Goal: Task Accomplishment & Management: Manage account settings

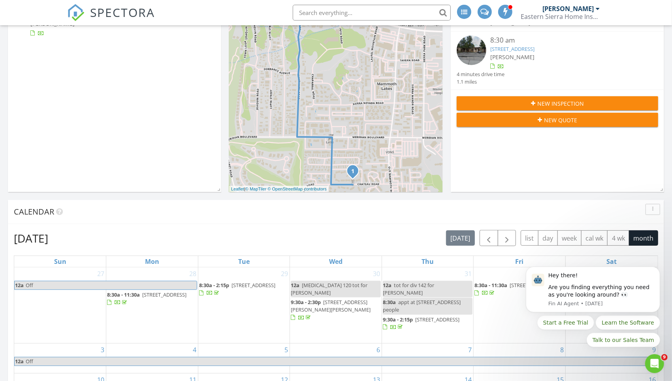
scroll to position [207, 0]
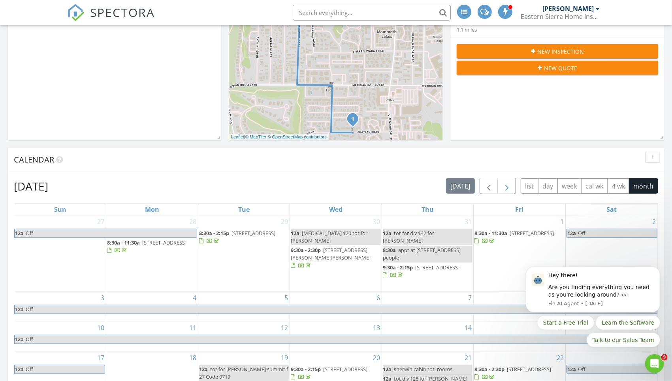
click at [503, 182] on span "button" at bounding box center [506, 186] width 9 height 9
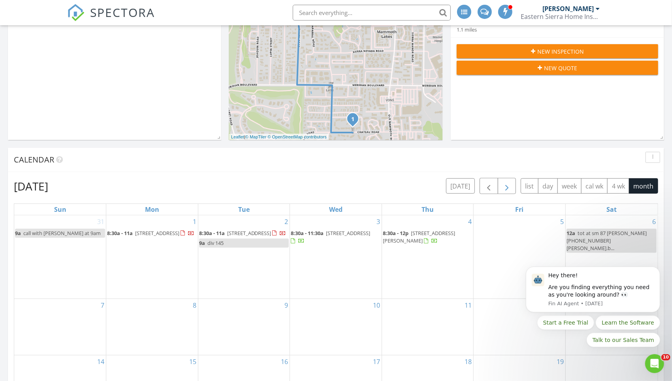
click at [503, 182] on span "button" at bounding box center [506, 186] width 9 height 9
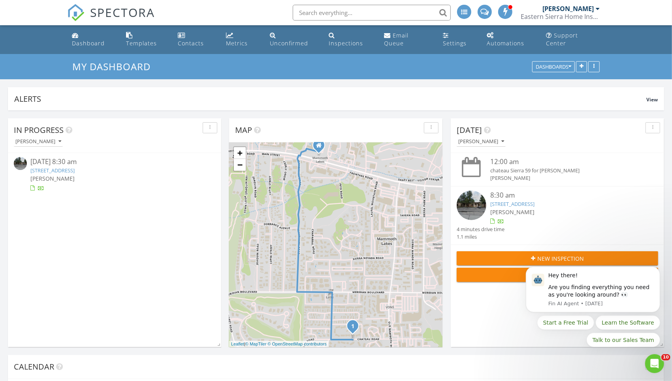
scroll to position [0, 0]
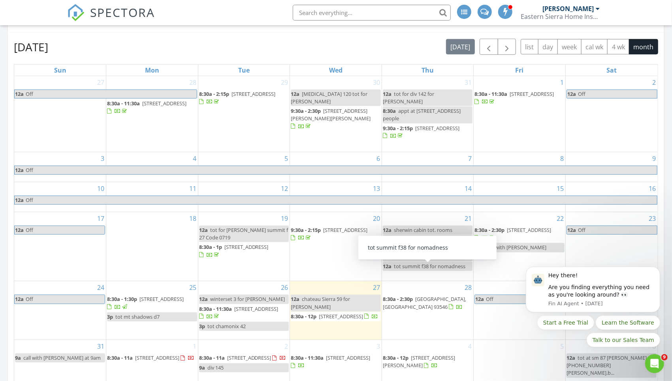
scroll to position [239, 0]
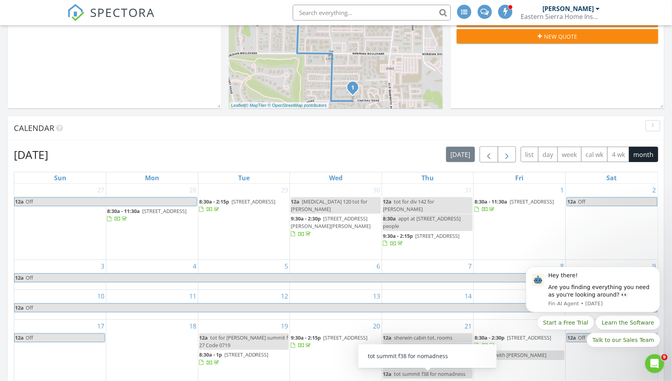
click at [502, 150] on span "button" at bounding box center [506, 154] width 9 height 9
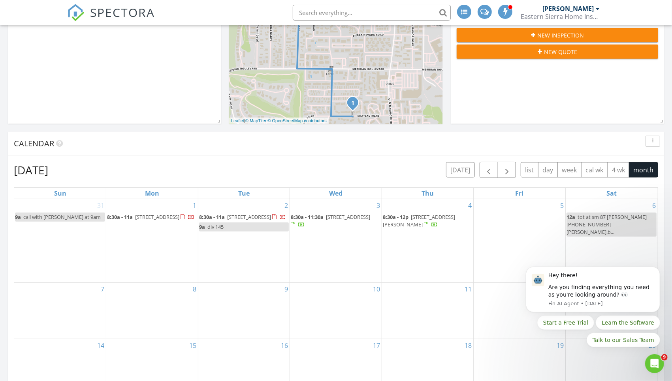
scroll to position [214, 0]
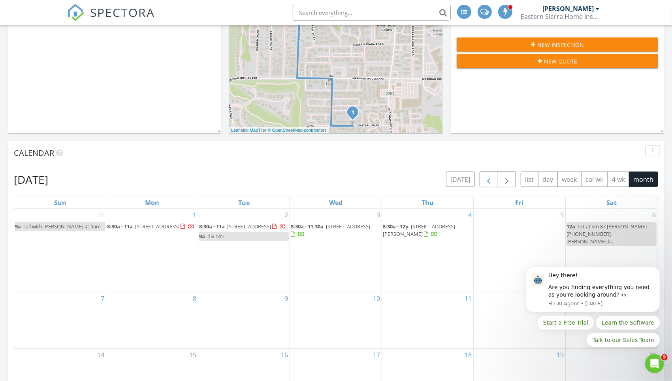
click at [484, 175] on span "button" at bounding box center [488, 179] width 9 height 9
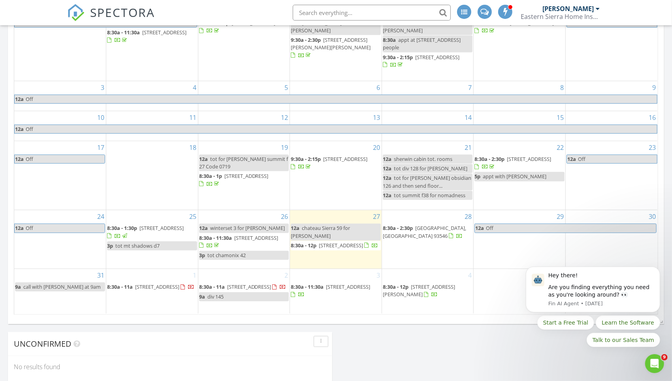
scroll to position [419, 0]
click at [87, 281] on link "9a call with [PERSON_NAME] at 9am" at bounding box center [60, 285] width 90 height 9
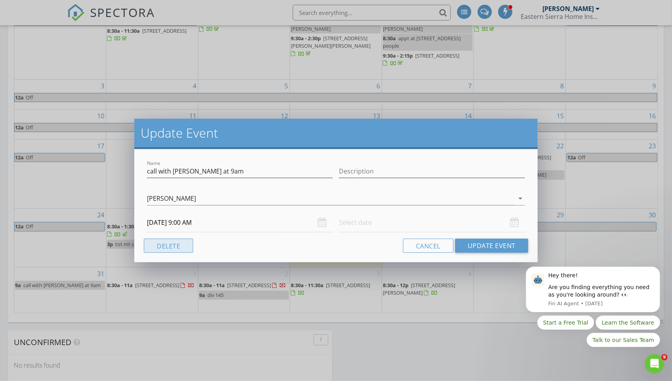
click at [154, 244] on button "Delete" at bounding box center [168, 246] width 49 height 14
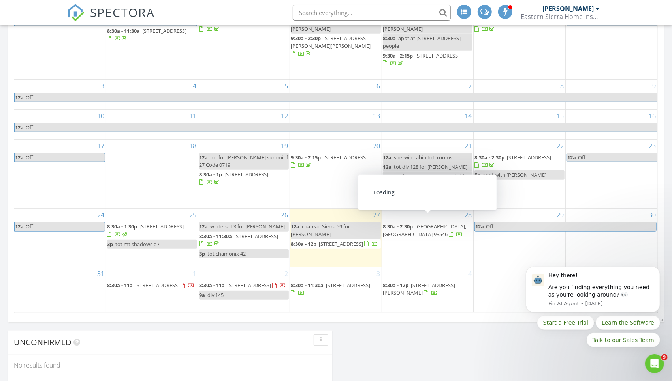
click at [584, 223] on span "Off" at bounding box center [570, 227] width 171 height 8
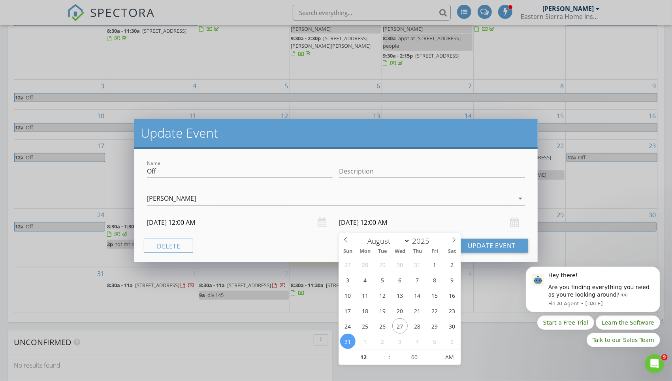
click at [385, 225] on input "[DATE] 12:00 AM" at bounding box center [432, 222] width 186 height 19
select select "8"
type input "[DATE] 12:00 AM"
click at [497, 247] on button "Update Event" at bounding box center [491, 246] width 73 height 14
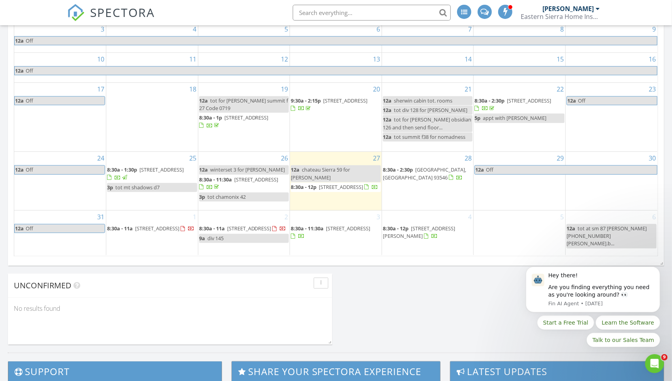
scroll to position [478, 0]
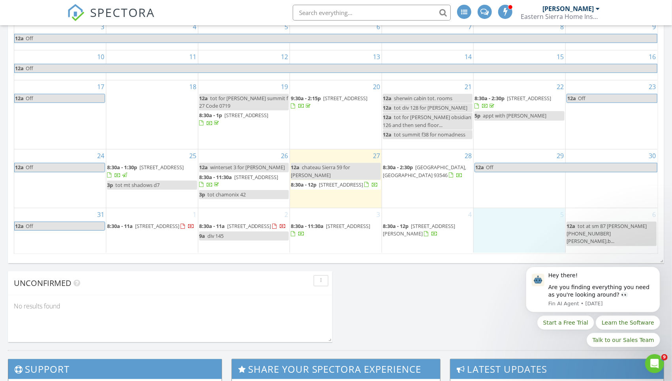
click at [497, 224] on div "5" at bounding box center [519, 230] width 92 height 45
click at [507, 206] on link "Event" at bounding box center [518, 212] width 41 height 13
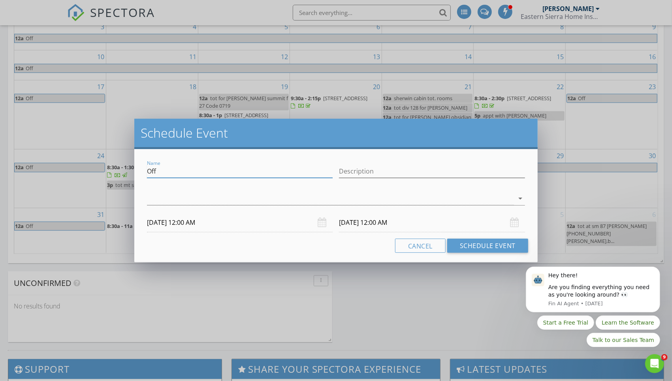
click at [250, 173] on input "Off" at bounding box center [240, 171] width 186 height 13
drag, startPoint x: 250, startPoint y: 173, endPoint x: 126, endPoint y: 173, distance: 124.0
click at [126, 173] on div "Schedule Event Name Off Description arrow_drop_down [DATE] 12:00 AM [DATE] 12:0…" at bounding box center [336, 190] width 672 height 381
click at [174, 198] on div at bounding box center [330, 198] width 367 height 13
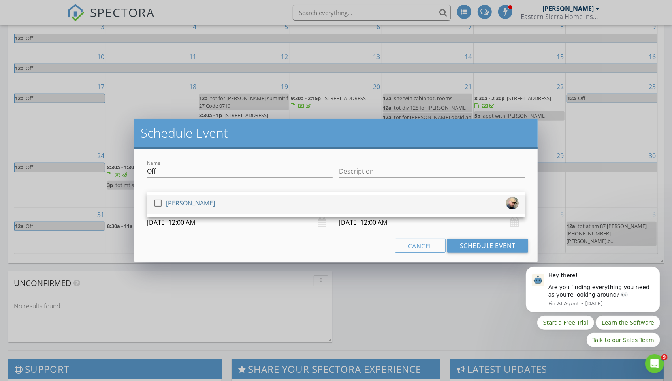
click at [159, 203] on div at bounding box center [157, 203] width 13 height 13
click at [353, 223] on input "[DATE] 12:00 AM" at bounding box center [432, 222] width 186 height 19
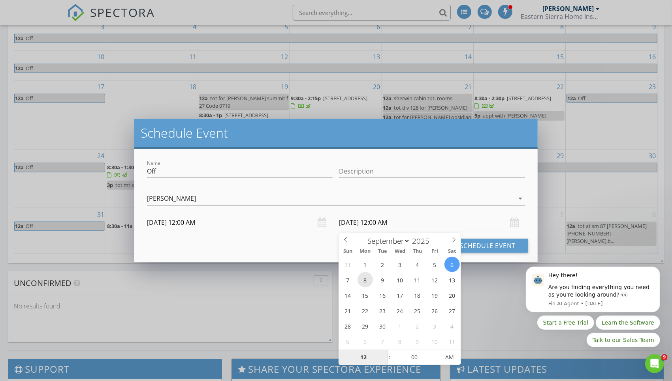
type input "[DATE] 12:00 AM"
click at [493, 242] on button "Schedule Event" at bounding box center [487, 246] width 81 height 14
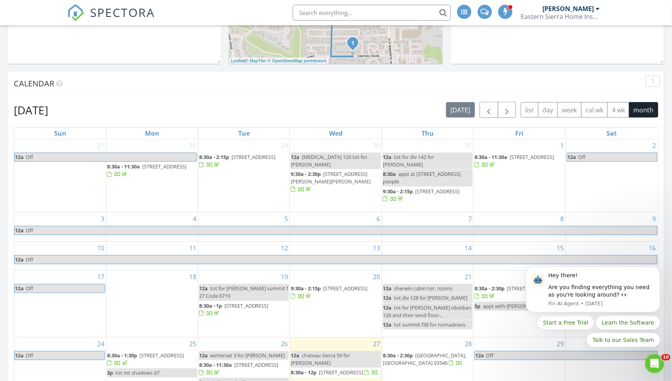
scroll to position [286, 0]
